Goal: Navigation & Orientation: Find specific page/section

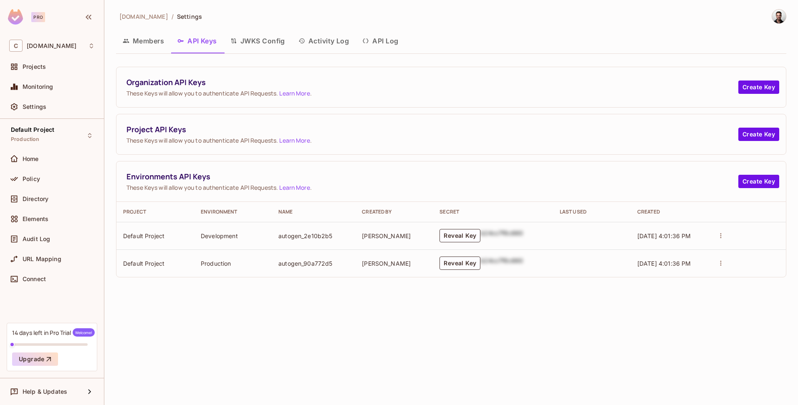
click at [150, 38] on button "Members" at bounding box center [143, 40] width 55 height 21
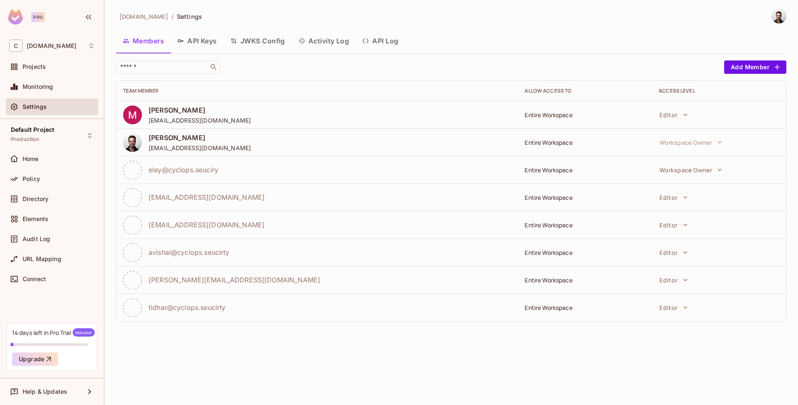
click at [380, 42] on button "API Log" at bounding box center [379, 40] width 49 height 21
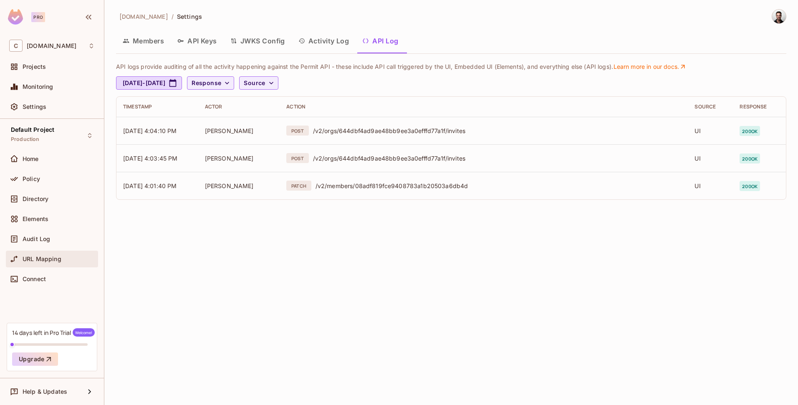
click at [44, 266] on div "URL Mapping" at bounding box center [52, 259] width 92 height 17
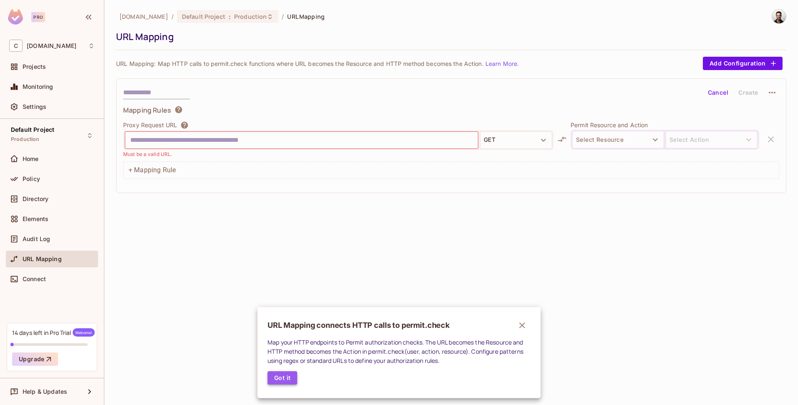
click at [288, 381] on button "Got it" at bounding box center [282, 377] width 30 height 13
